Goal: Transaction & Acquisition: Book appointment/travel/reservation

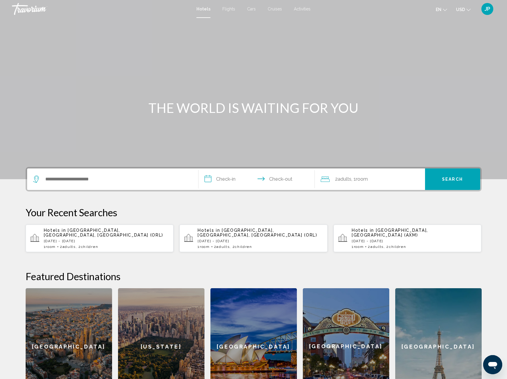
click at [231, 9] on span "Flights" at bounding box center [229, 9] width 13 height 5
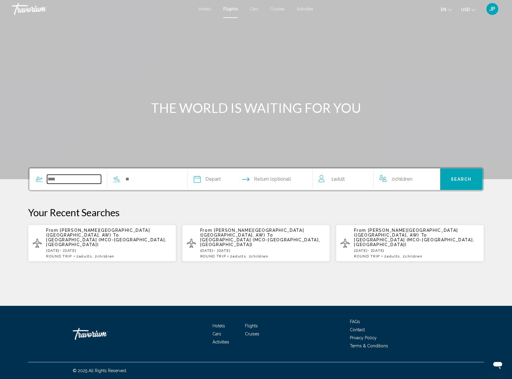
click at [57, 180] on input "Search widget" at bounding box center [74, 179] width 54 height 9
click at [40, 179] on icon "Search widget" at bounding box center [38, 178] width 7 height 7
click at [40, 178] on icon "Search widget" at bounding box center [39, 178] width 6 height 4
click at [64, 178] on input "Search widget" at bounding box center [74, 179] width 54 height 9
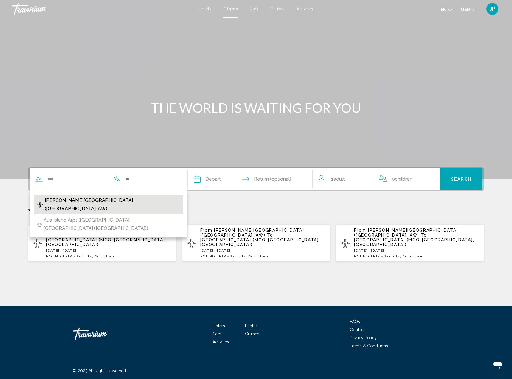
click at [95, 201] on span "[PERSON_NAME][GEOGRAPHIC_DATA] ([GEOGRAPHIC_DATA], AW)" at bounding box center [112, 204] width 135 height 17
type input "**********"
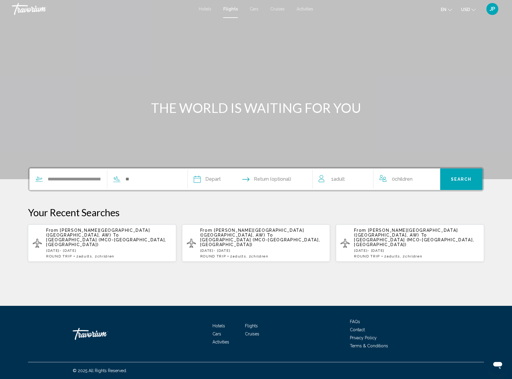
drag, startPoint x: 146, startPoint y: 173, endPoint x: 142, endPoint y: 177, distance: 5.5
click at [146, 174] on div "**********" at bounding box center [104, 178] width 149 height 21
click at [141, 178] on input "Search widget" at bounding box center [152, 179] width 54 height 9
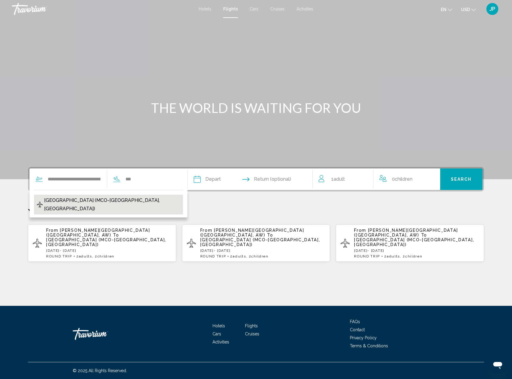
click at [125, 199] on span "[GEOGRAPHIC_DATA] (MCO-[GEOGRAPHIC_DATA], [GEOGRAPHIC_DATA])" at bounding box center [112, 204] width 136 height 17
type input "**********"
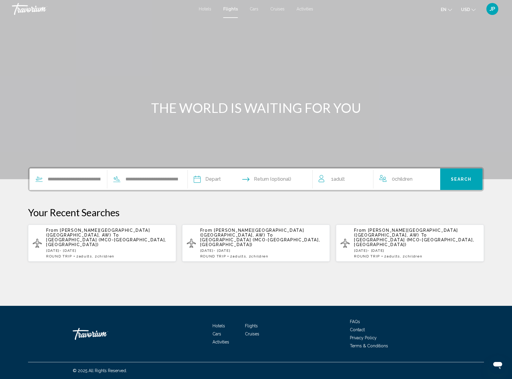
click at [214, 177] on input "Depart date" at bounding box center [223, 179] width 62 height 23
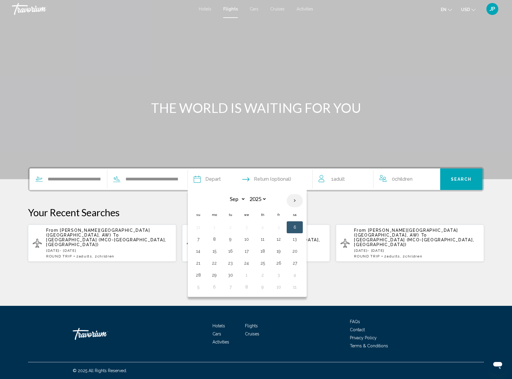
click at [294, 200] on th "Next month" at bounding box center [295, 200] width 16 height 13
select select "*"
click at [278, 237] on button "10" at bounding box center [279, 239] width 10 height 8
type input "**********"
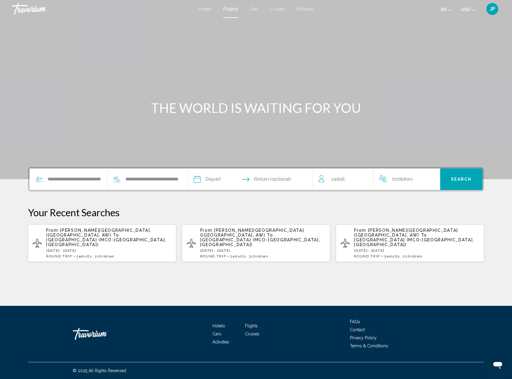
select select "*"
click at [284, 181] on input "Return date" at bounding box center [285, 179] width 62 height 23
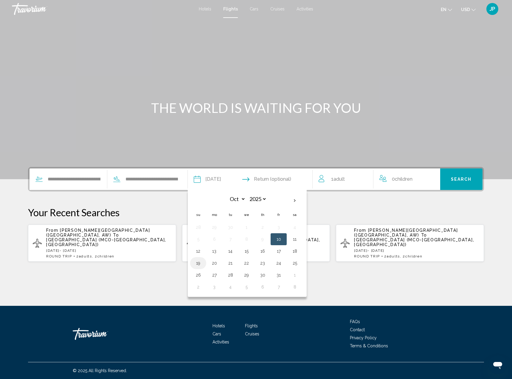
click at [200, 264] on button "19" at bounding box center [199, 263] width 10 height 8
type input "**********"
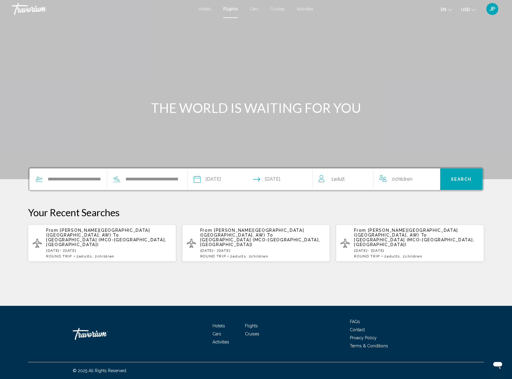
click at [216, 182] on input "**********" at bounding box center [223, 179] width 62 height 23
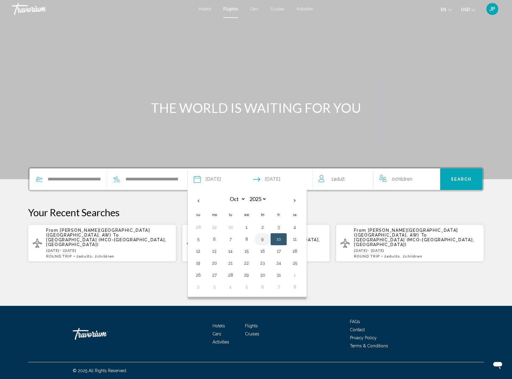
click at [263, 240] on button "9" at bounding box center [263, 239] width 10 height 8
type input "**********"
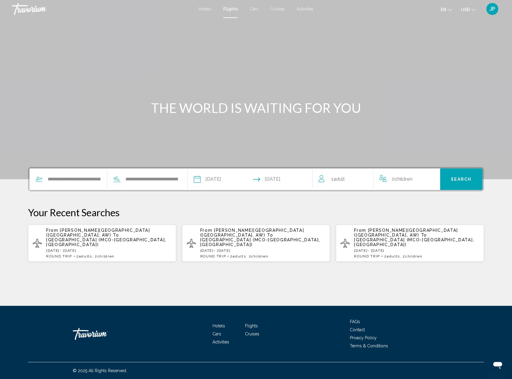
click at [337, 180] on span "Adult" at bounding box center [339, 179] width 11 height 6
click at [365, 180] on icon "Increment adults" at bounding box center [364, 177] width 5 height 7
click at [433, 181] on icon "Increment children" at bounding box center [431, 177] width 5 height 7
click at [432, 181] on icon "Increment children" at bounding box center [431, 177] width 5 height 7
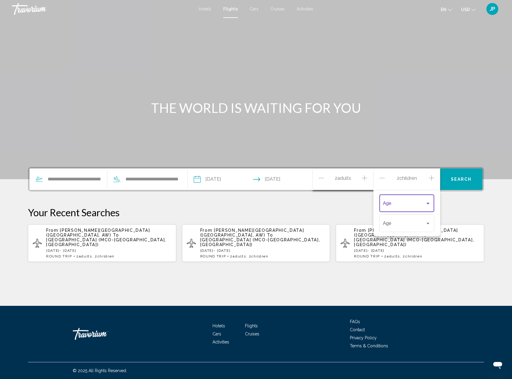
click at [429, 202] on div "Travelers: 2 adults, 2 children" at bounding box center [428, 203] width 5 height 5
click at [382, 246] on mat-option "5" at bounding box center [408, 246] width 59 height 14
click at [418, 226] on span "Travelers: 2 adults, 2 children" at bounding box center [404, 224] width 42 height 5
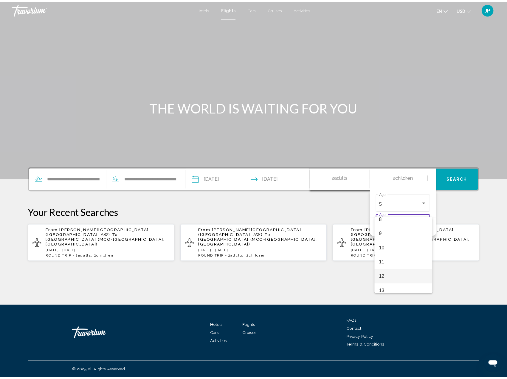
scroll to position [149, 0]
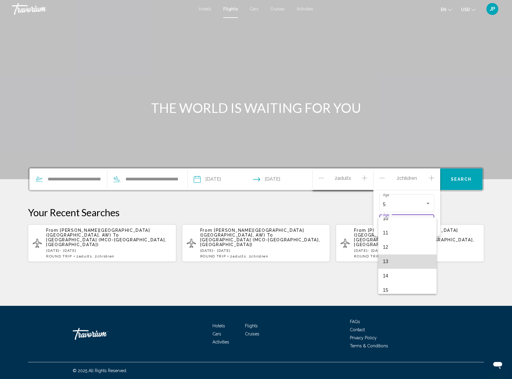
click at [404, 264] on span "13" at bounding box center [407, 261] width 49 height 14
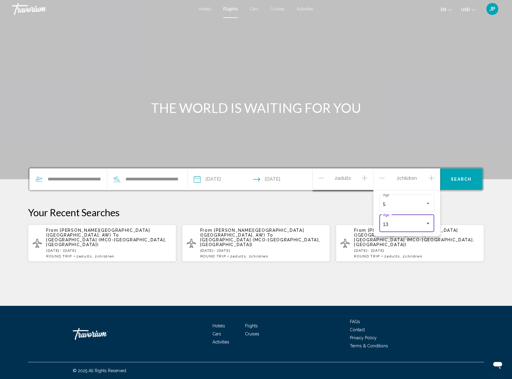
click at [459, 183] on button "Search" at bounding box center [462, 178] width 43 height 21
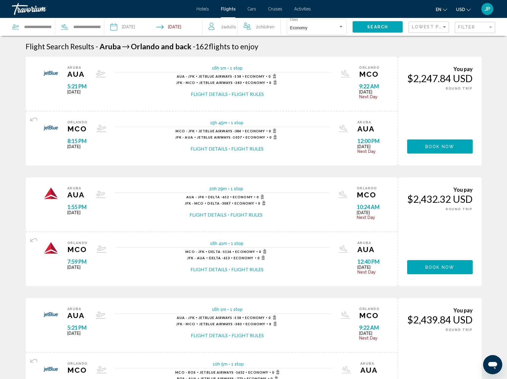
click at [130, 28] on input "Depart date: Oct 9, 2025" at bounding box center [133, 28] width 49 height 20
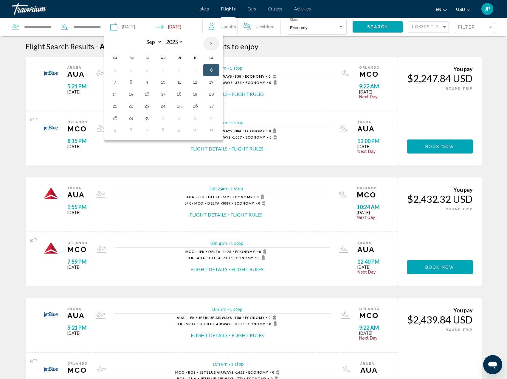
click at [210, 42] on th "Next month" at bounding box center [211, 43] width 16 height 13
click at [318, 30] on div "Economy" at bounding box center [314, 28] width 48 height 5
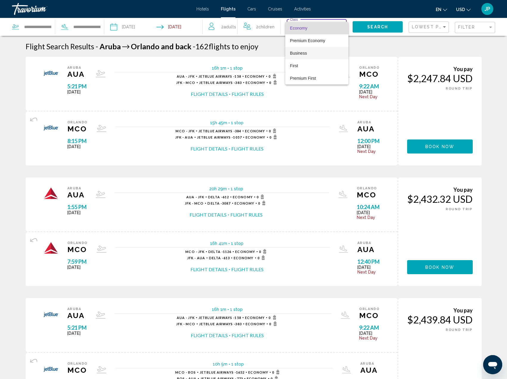
click at [305, 57] on span "Business" at bounding box center [317, 53] width 54 height 13
click at [379, 25] on span "Search" at bounding box center [377, 27] width 21 height 5
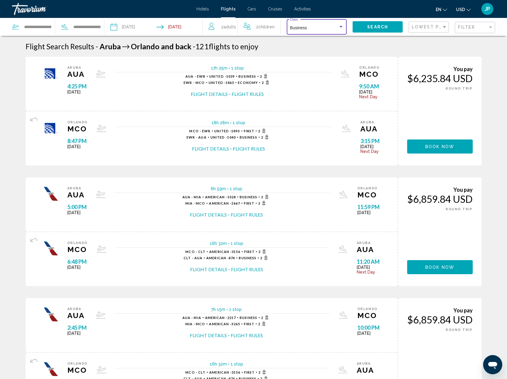
click at [341, 25] on div "Search widget" at bounding box center [341, 26] width 5 height 5
click at [325, 44] on span "Premium Economy" at bounding box center [307, 44] width 35 height 5
click at [375, 28] on span "Search" at bounding box center [377, 27] width 21 height 5
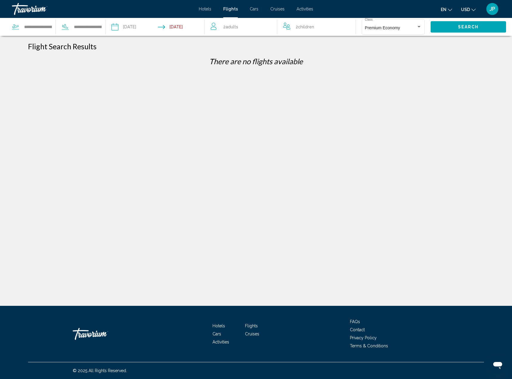
click at [130, 28] on input "Depart date: Oct 9, 2025" at bounding box center [134, 28] width 49 height 20
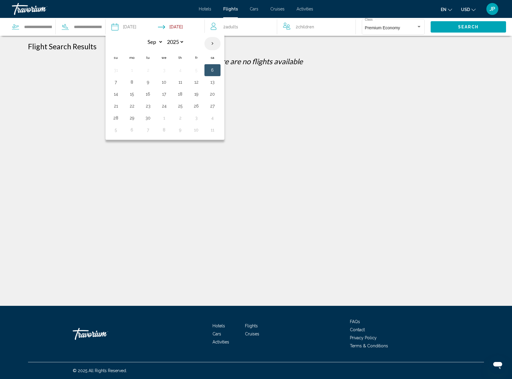
click at [213, 44] on th "Next month" at bounding box center [213, 43] width 16 height 13
select select "*"
click at [200, 83] on button "10" at bounding box center [197, 82] width 10 height 8
type input "**********"
select select "*"
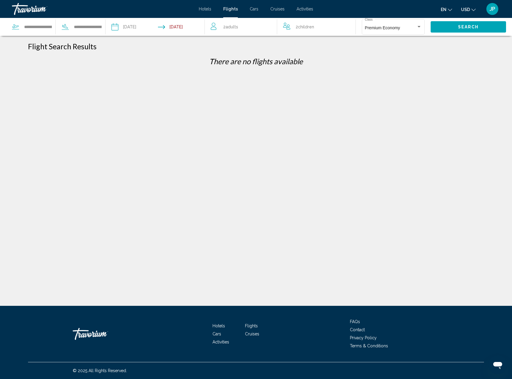
click at [174, 29] on input "Return date: Oct 19, 2025" at bounding box center [182, 28] width 49 height 20
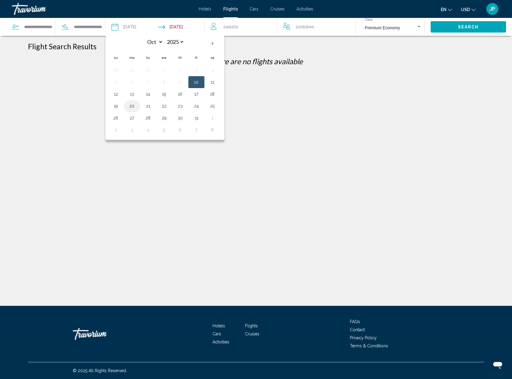
click at [134, 105] on button "20" at bounding box center [132, 106] width 10 height 8
type input "**********"
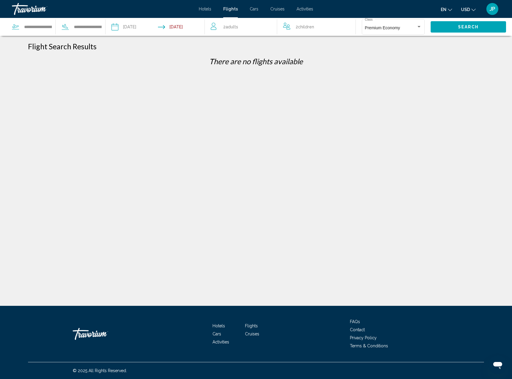
click at [442, 29] on button "Search" at bounding box center [468, 26] width 75 height 11
click at [365, 29] on div "Premium Economy Class" at bounding box center [393, 26] width 63 height 16
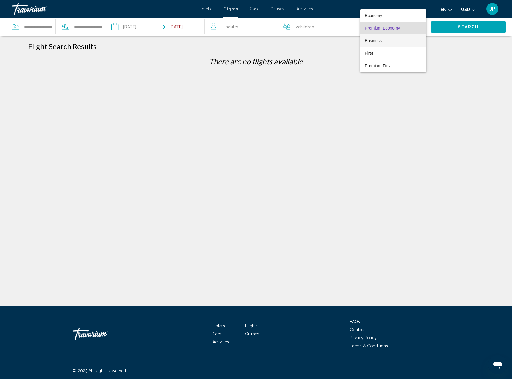
click at [370, 43] on span "Business" at bounding box center [393, 40] width 57 height 13
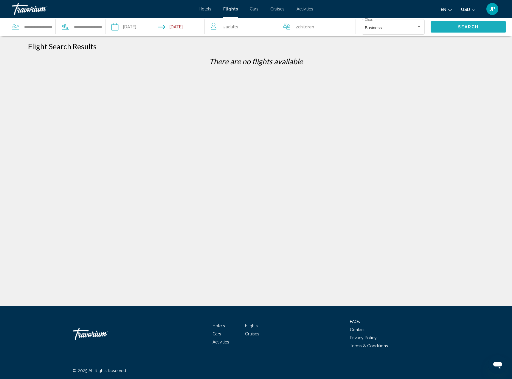
drag, startPoint x: 448, startPoint y: 28, endPoint x: 445, endPoint y: 29, distance: 3.4
click at [448, 28] on button "Search" at bounding box center [468, 26] width 75 height 11
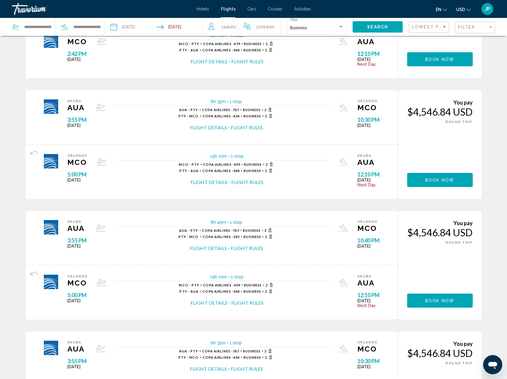
scroll to position [498, 0]
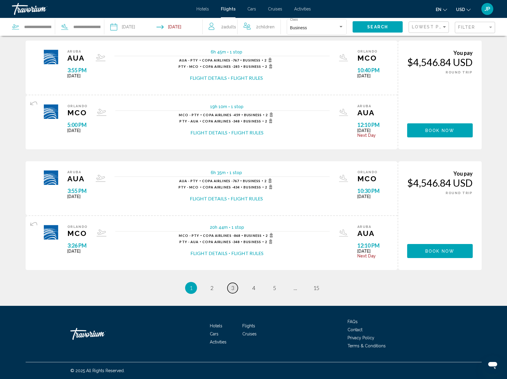
click at [228, 288] on link "page 3" at bounding box center [233, 287] width 10 height 10
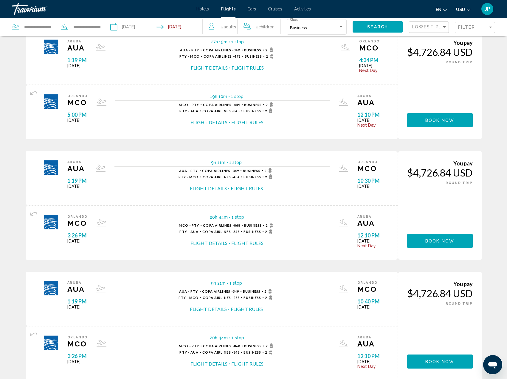
scroll to position [498, 0]
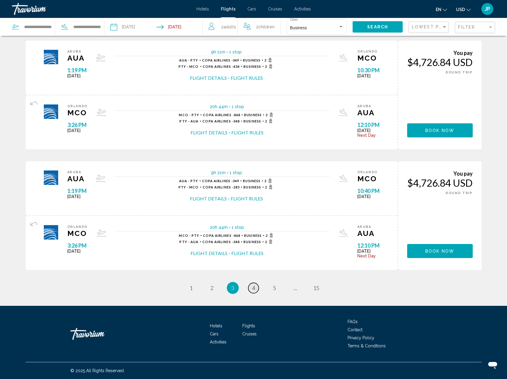
click at [252, 286] on link "page 4" at bounding box center [253, 287] width 10 height 10
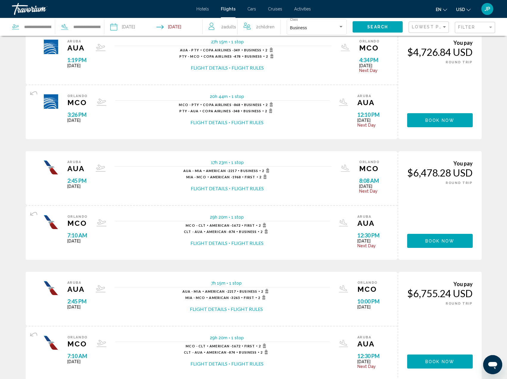
scroll to position [498, 0]
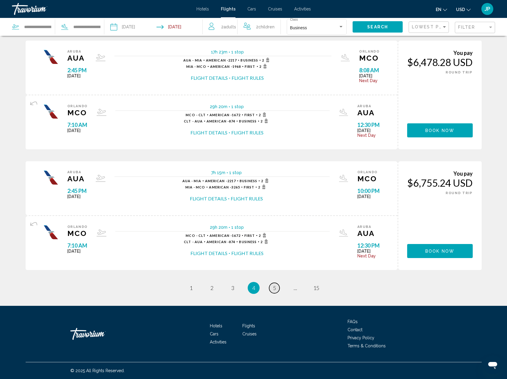
click at [276, 287] on span "5" at bounding box center [274, 287] width 3 height 7
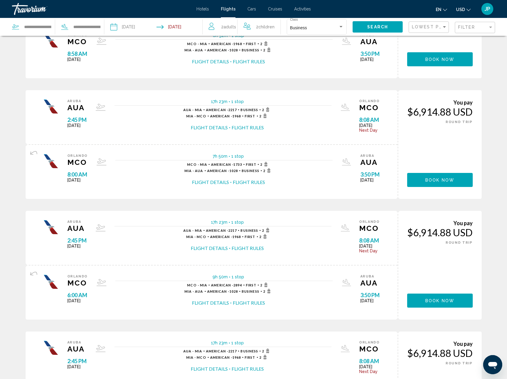
scroll to position [498, 0]
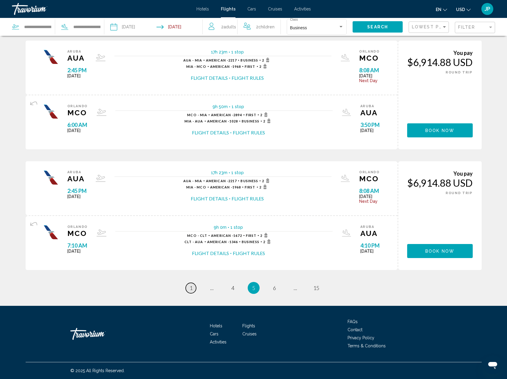
click at [190, 289] on span "1" at bounding box center [191, 287] width 3 height 7
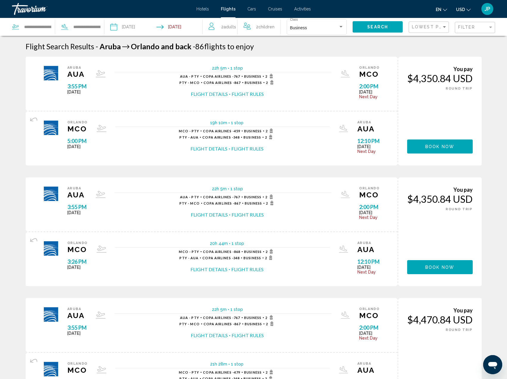
click at [136, 28] on input "**********" at bounding box center [133, 28] width 49 height 20
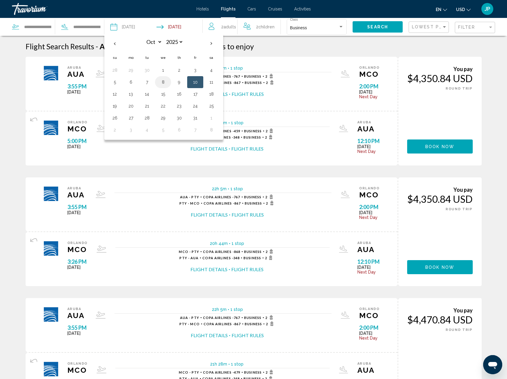
click at [167, 80] on button "8" at bounding box center [163, 82] width 10 height 8
type input "**********"
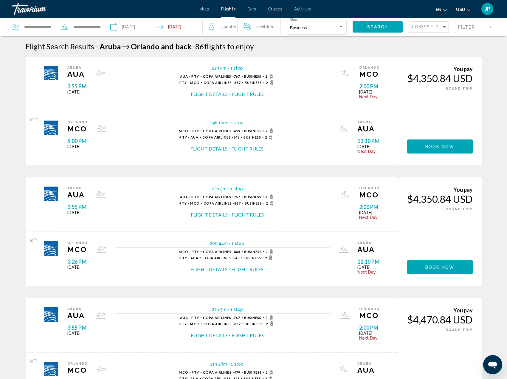
click at [188, 28] on input "Return date: Oct 20, 2025" at bounding box center [181, 28] width 49 height 20
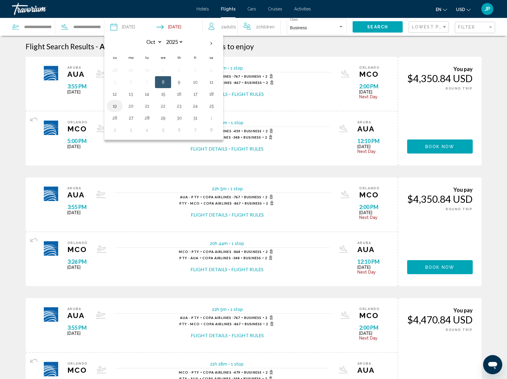
click at [115, 107] on button "19" at bounding box center [115, 106] width 10 height 8
type input "**********"
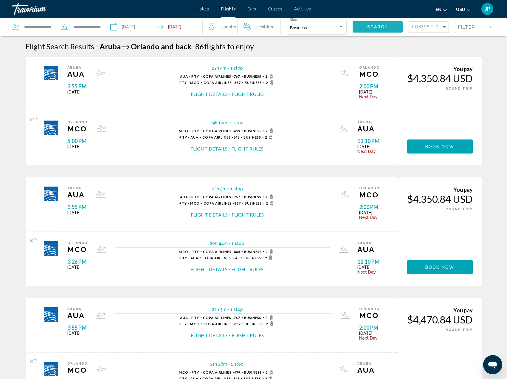
click at [372, 28] on span "Search" at bounding box center [377, 27] width 21 height 5
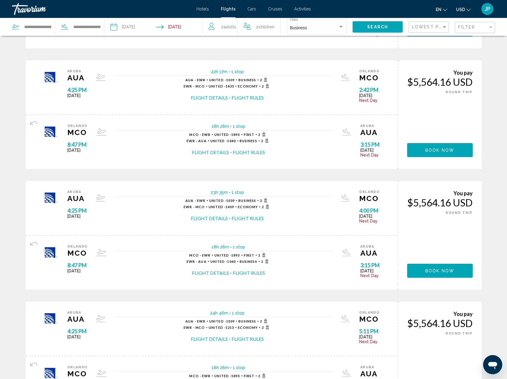
scroll to position [498, 0]
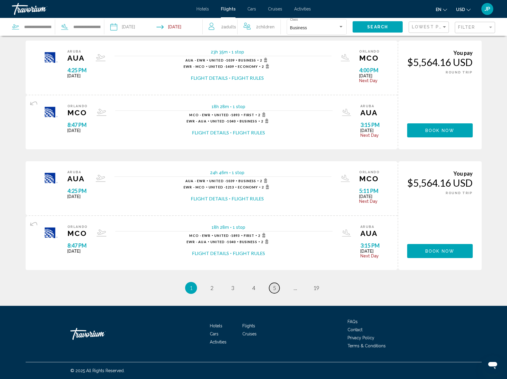
click at [274, 288] on span "5" at bounding box center [274, 287] width 3 height 7
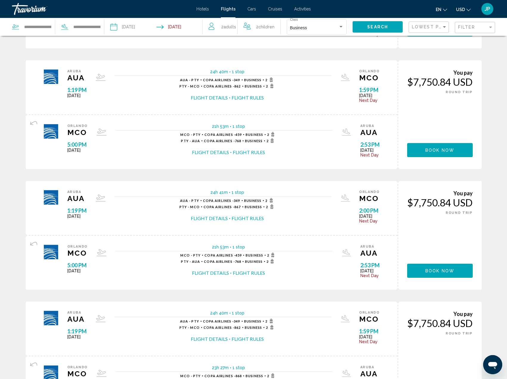
scroll to position [498, 0]
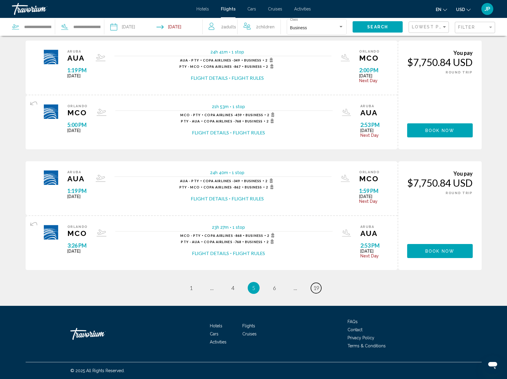
click at [317, 288] on span "19" at bounding box center [317, 287] width 6 height 7
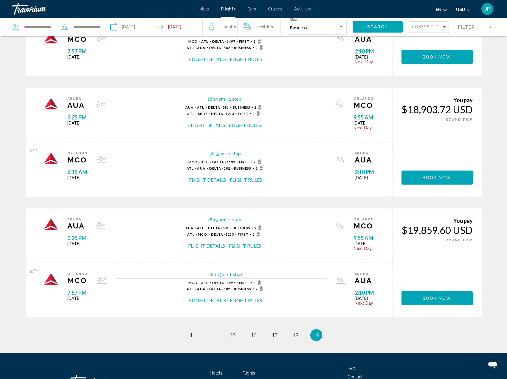
scroll to position [137, 0]
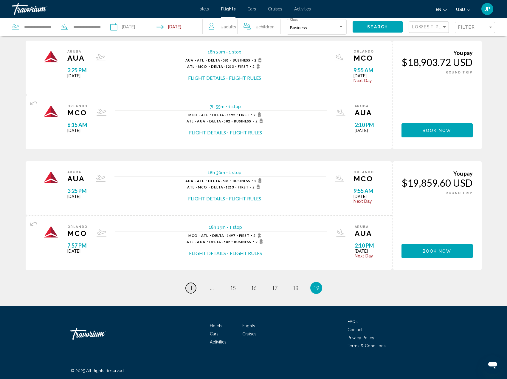
click at [190, 289] on span "1" at bounding box center [191, 287] width 3 height 7
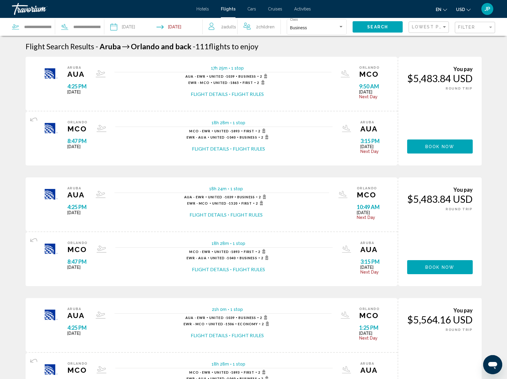
click at [172, 26] on input "**********" at bounding box center [181, 28] width 49 height 20
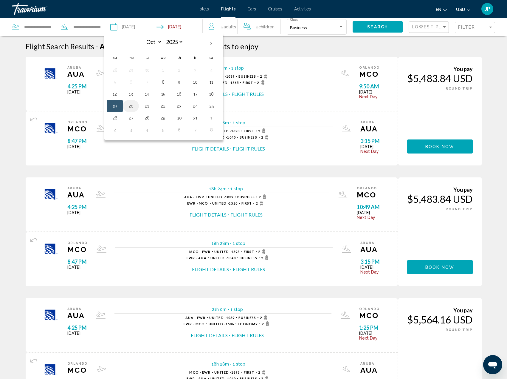
click at [129, 106] on button "20" at bounding box center [131, 106] width 10 height 8
type input "**********"
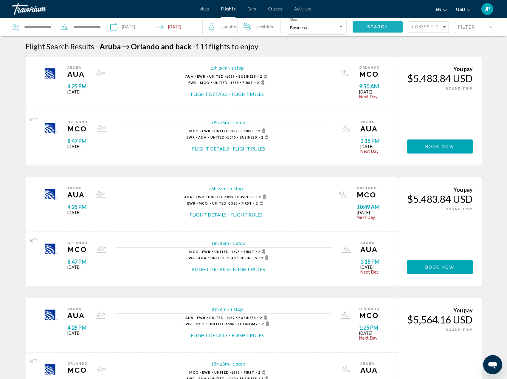
click at [376, 28] on span "Search" at bounding box center [377, 27] width 21 height 5
click at [140, 27] on input "**********" at bounding box center [133, 28] width 49 height 20
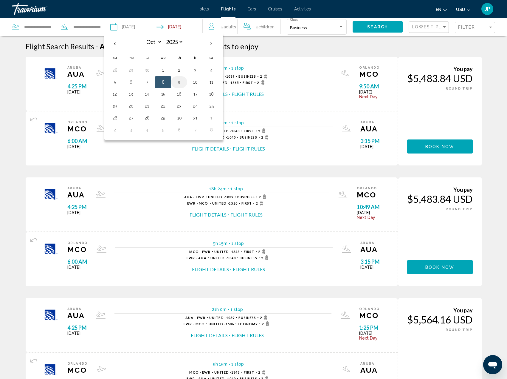
click at [179, 82] on button "9" at bounding box center [180, 82] width 10 height 8
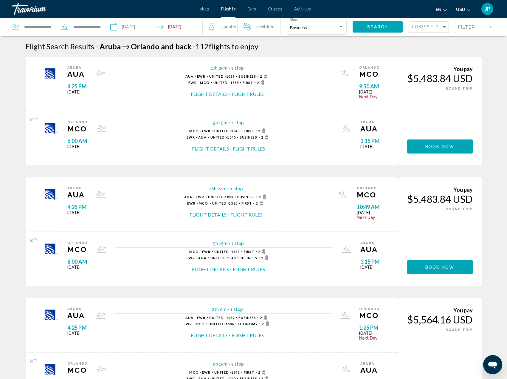
click at [379, 29] on span "Search" at bounding box center [377, 27] width 21 height 5
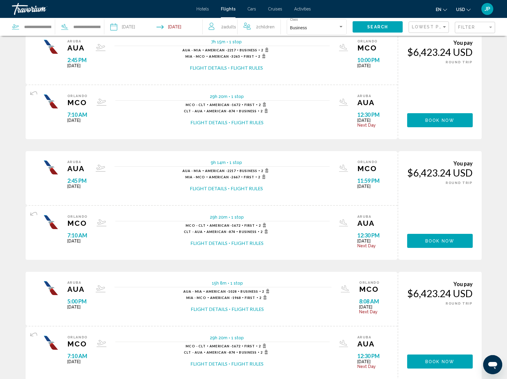
scroll to position [498, 0]
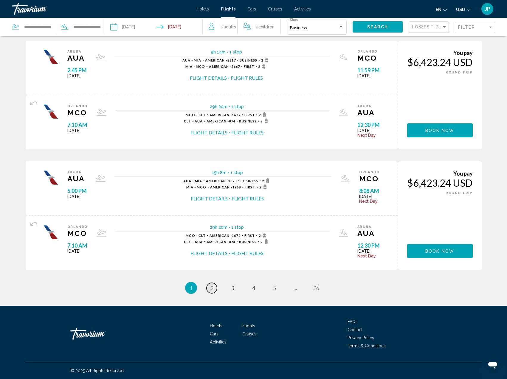
click at [214, 287] on link "page 2" at bounding box center [212, 287] width 10 height 10
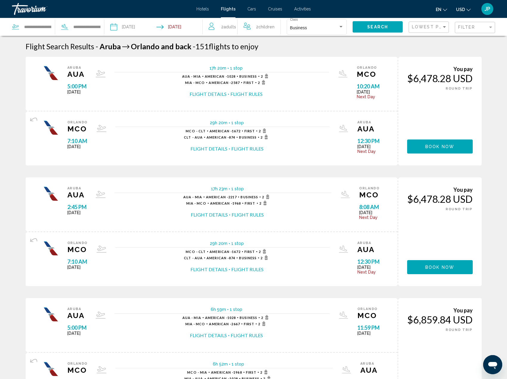
click at [228, 28] on span "Adults" at bounding box center [230, 26] width 13 height 5
click at [130, 26] on input "**********" at bounding box center [133, 28] width 49 height 20
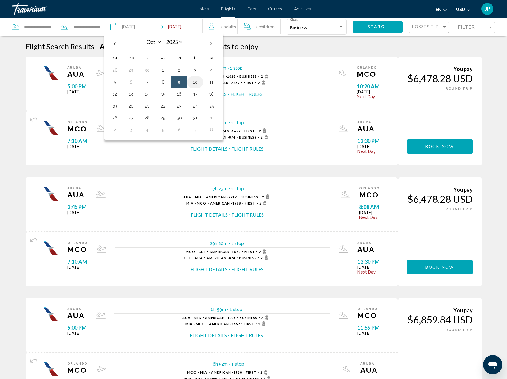
click at [194, 81] on button "10" at bounding box center [196, 82] width 10 height 8
type input "**********"
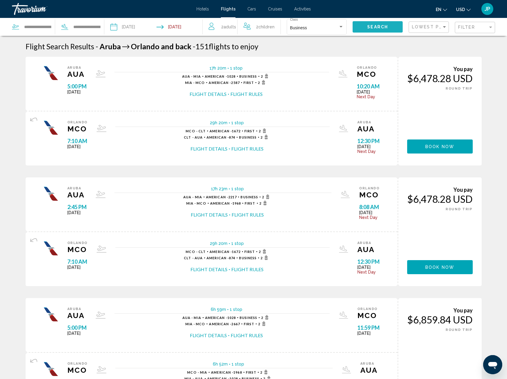
click at [374, 24] on button "Search" at bounding box center [378, 26] width 50 height 11
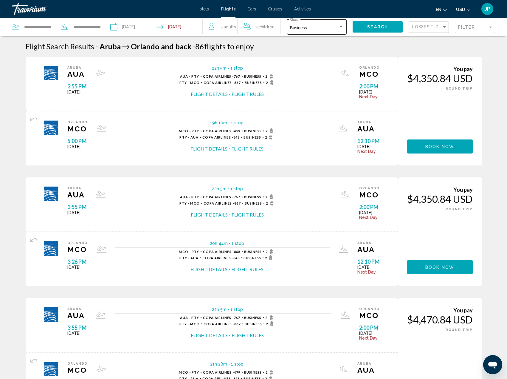
click at [333, 28] on div "Business" at bounding box center [314, 28] width 48 height 5
click at [320, 45] on span "Premium Economy" at bounding box center [307, 44] width 35 height 5
click at [368, 27] on span "Search" at bounding box center [377, 27] width 21 height 5
